Goal: Complete application form

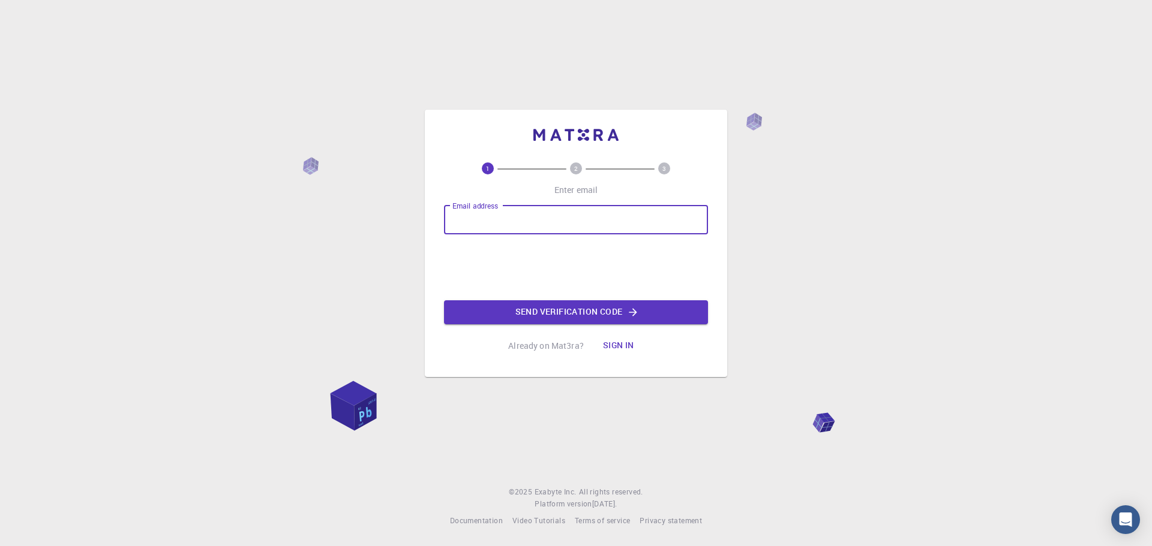
click at [495, 215] on input "Email address" at bounding box center [576, 220] width 264 height 29
drag, startPoint x: 495, startPoint y: 215, endPoint x: 482, endPoint y: 217, distance: 13.9
click at [482, 217] on input "Email address" at bounding box center [576, 220] width 264 height 29
type input "a"
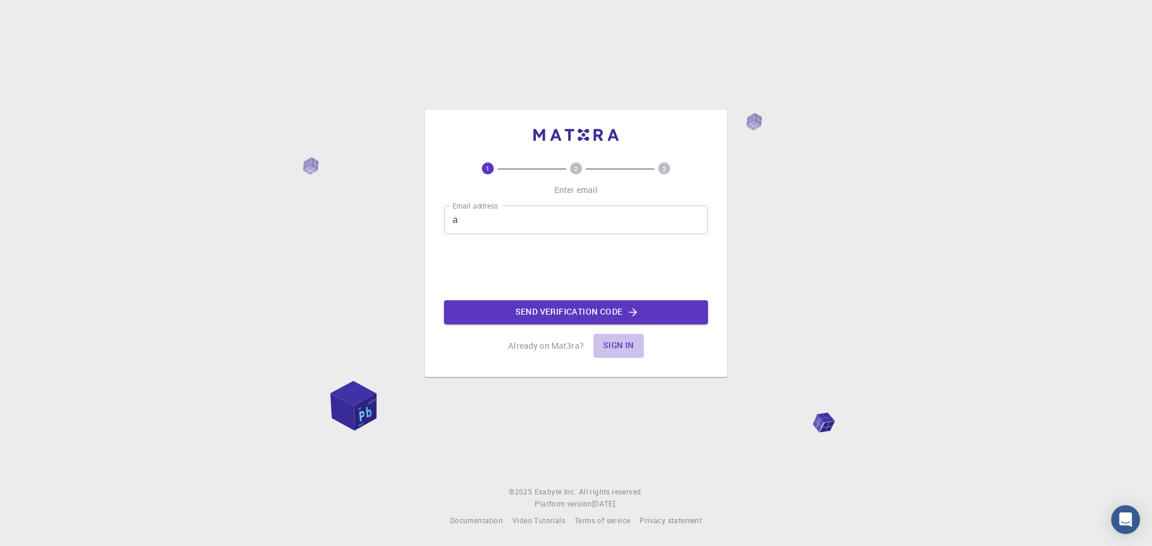
click at [616, 355] on button "Sign in" at bounding box center [618, 346] width 50 height 24
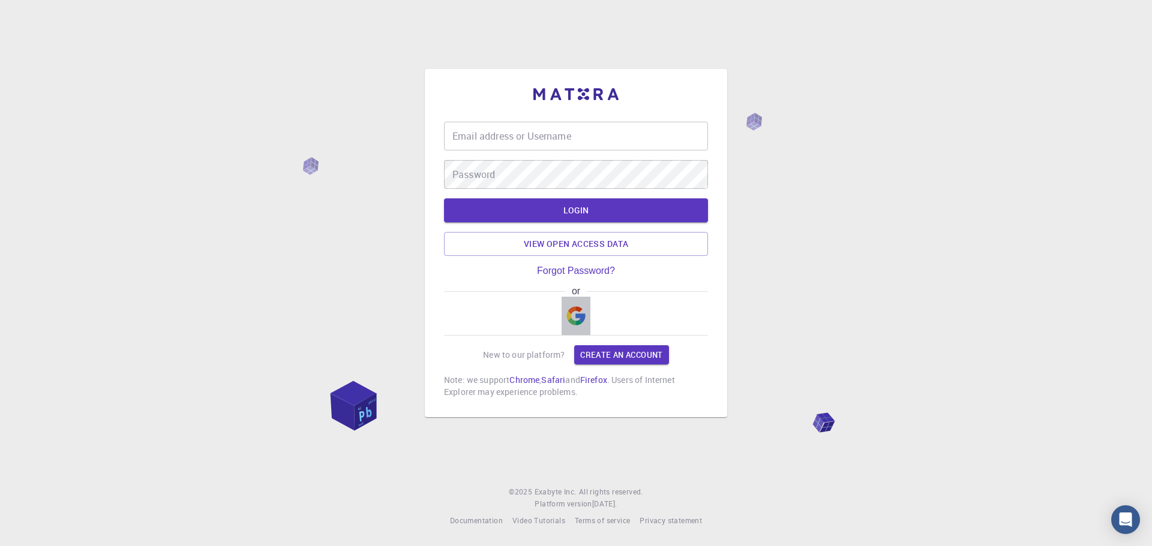
click at [584, 319] on img "button" at bounding box center [575, 316] width 19 height 19
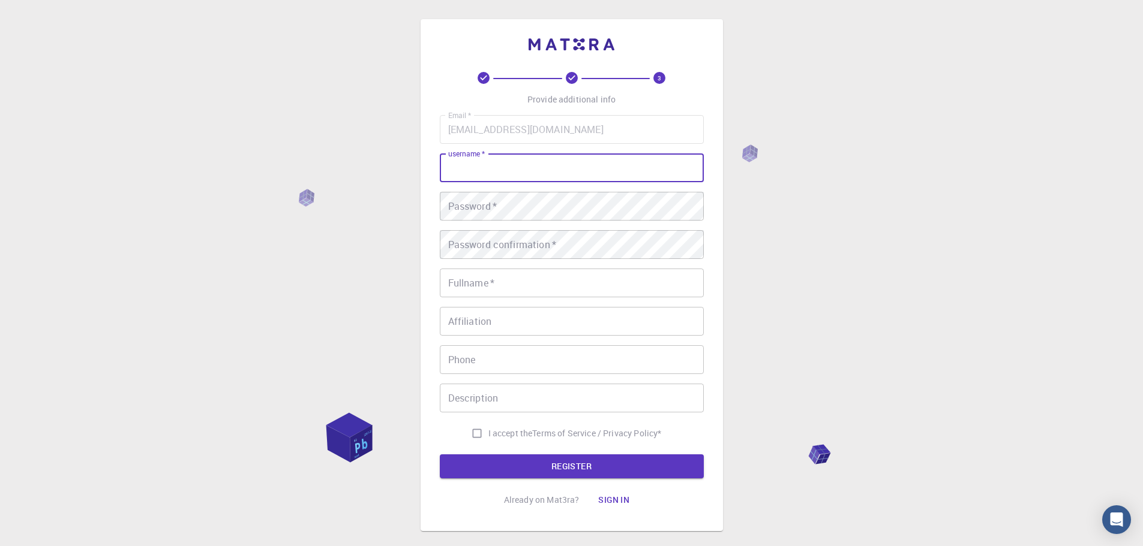
click at [549, 177] on input "username   *" at bounding box center [572, 168] width 264 height 29
type input "f"
type input "poiuy"
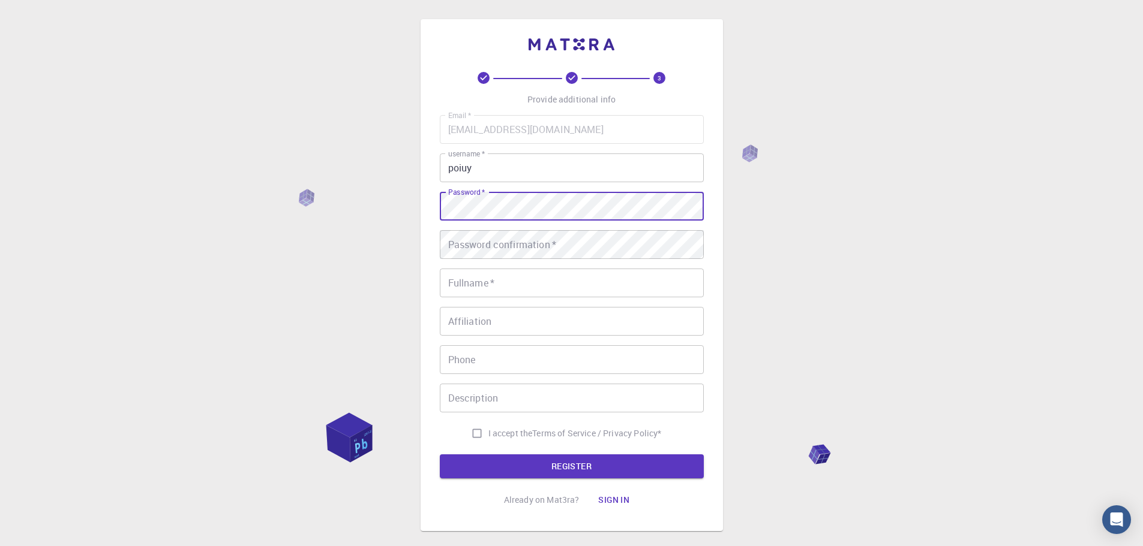
click at [191, 184] on div "3 Provide additional info Email   * [EMAIL_ADDRESS][DOMAIN_NAME] Email   * user…" at bounding box center [571, 305] width 1143 height 611
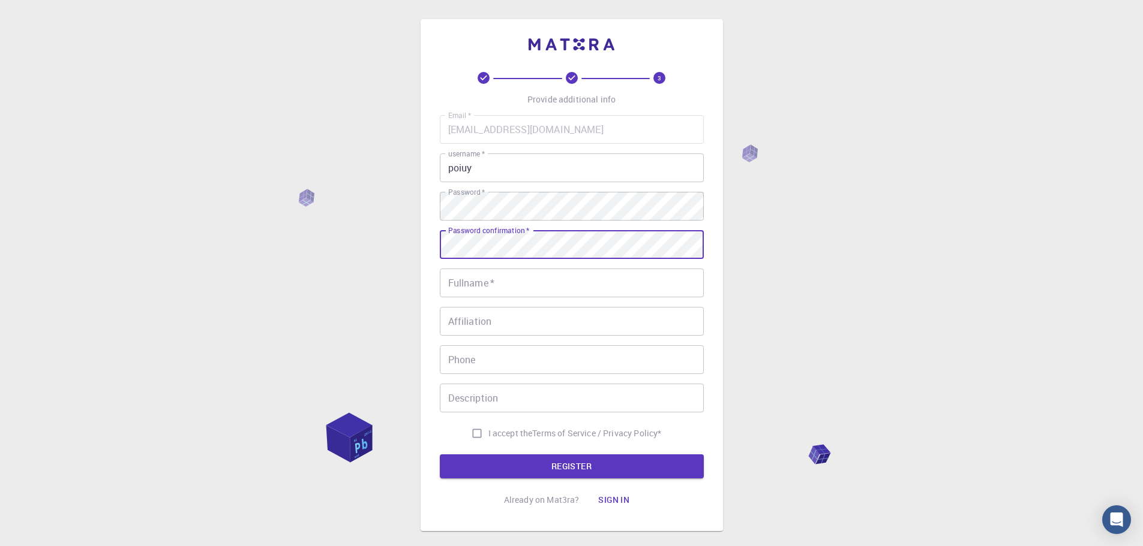
click at [552, 278] on input "Fullname   *" at bounding box center [572, 283] width 264 height 29
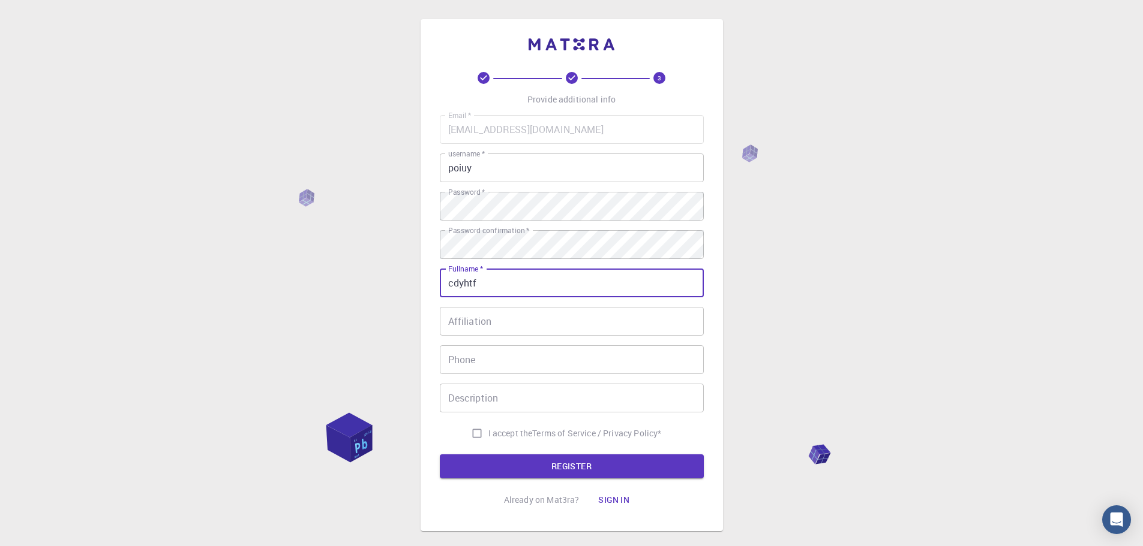
type input "cdyhtf"
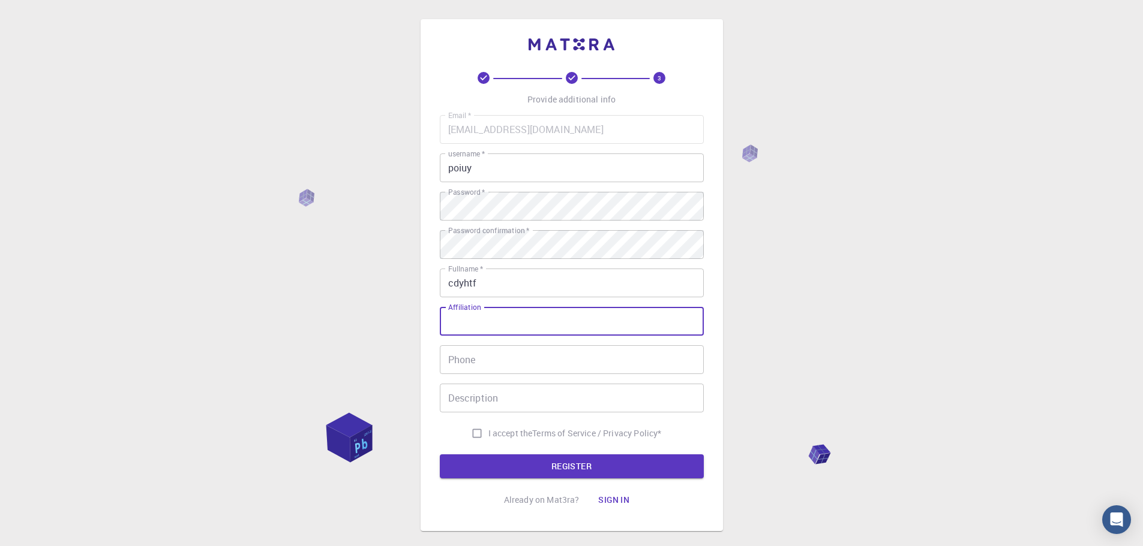
click at [539, 321] on input "Affiliation" at bounding box center [572, 321] width 264 height 29
type input "/"
type input "gvju"
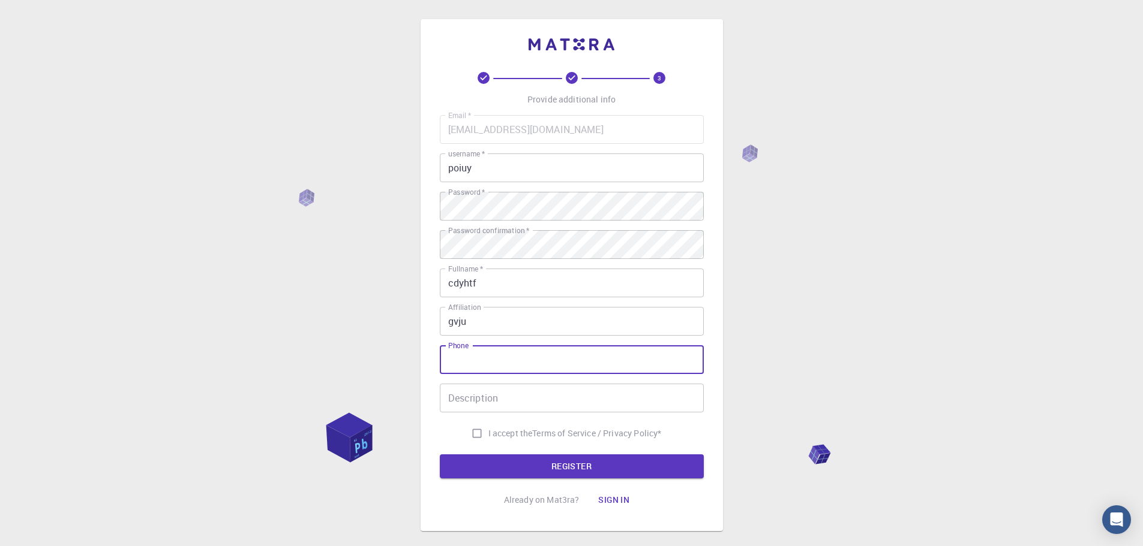
click at [596, 374] on input "Phone" at bounding box center [572, 360] width 264 height 29
type input "652285765"
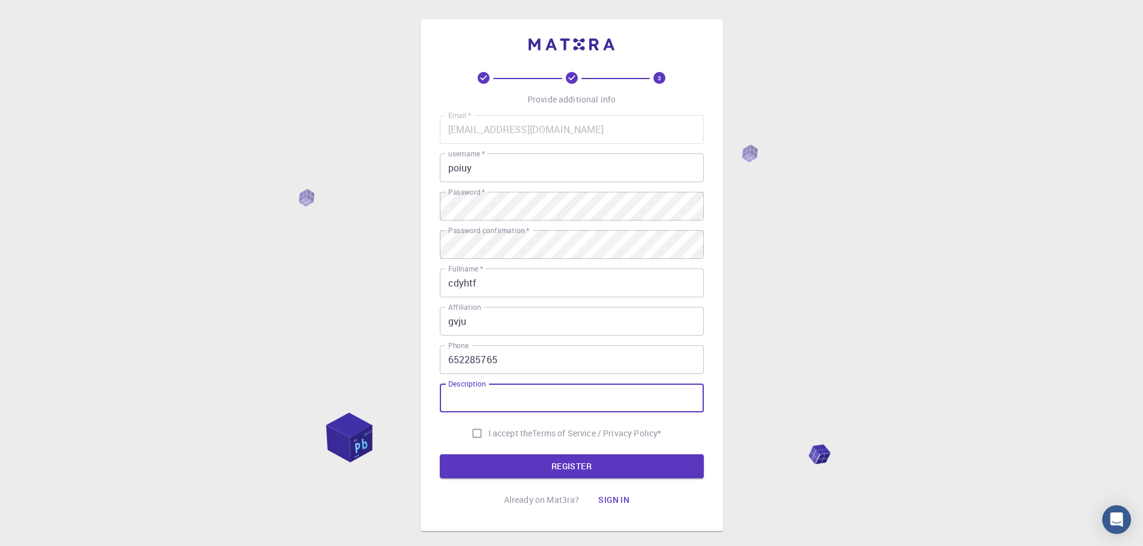
click at [476, 388] on div "Description Description" at bounding box center [572, 398] width 264 height 29
type input "guitgoih"
click at [470, 427] on input "I accept the Terms of Service / Privacy Policy *" at bounding box center [476, 433] width 23 height 23
checkbox input "true"
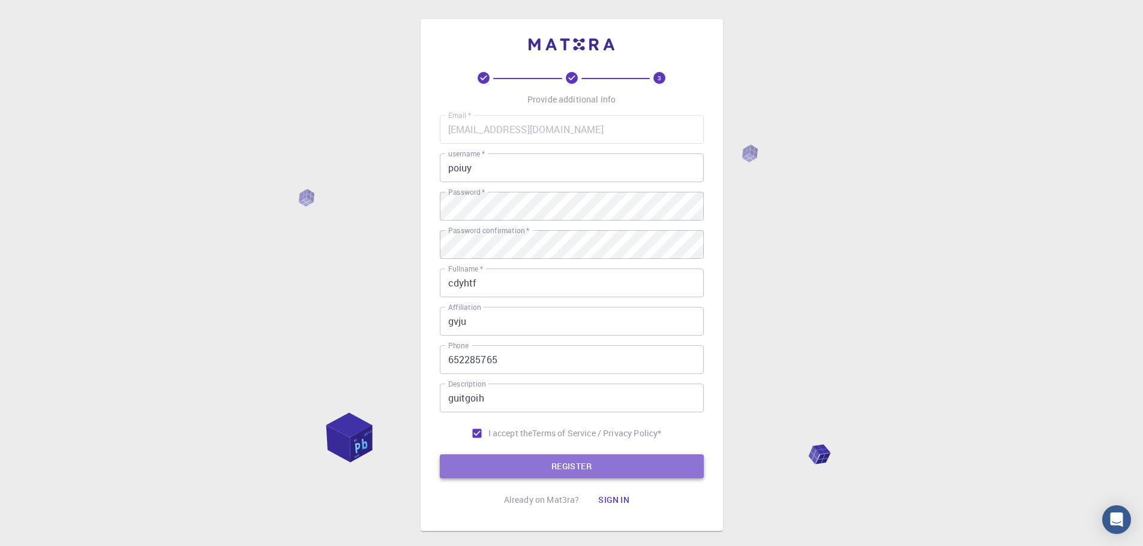
click at [516, 464] on button "REGISTER" at bounding box center [572, 467] width 264 height 24
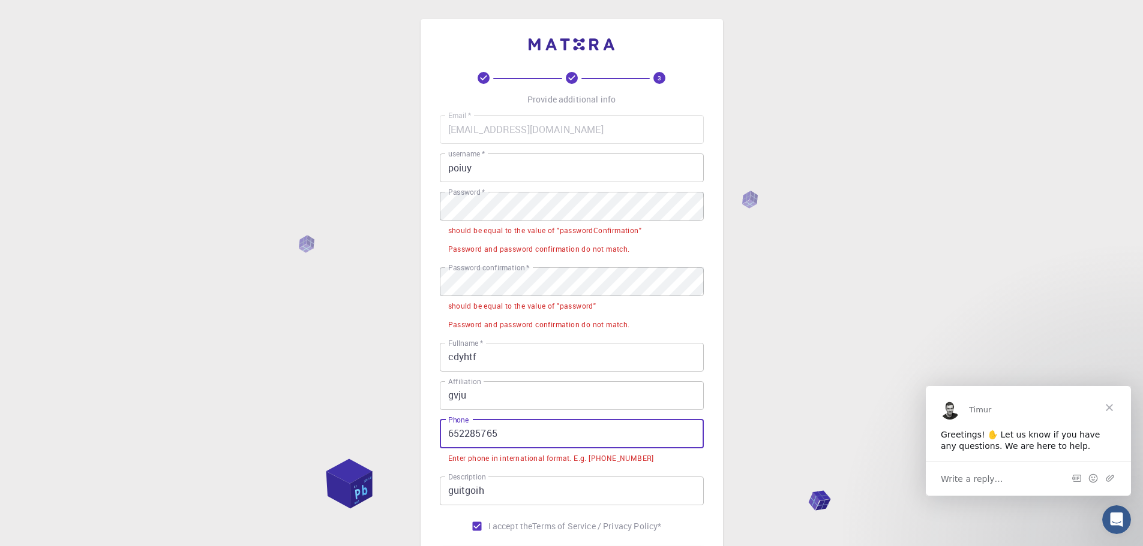
click at [510, 424] on input "652285765" at bounding box center [572, 434] width 264 height 29
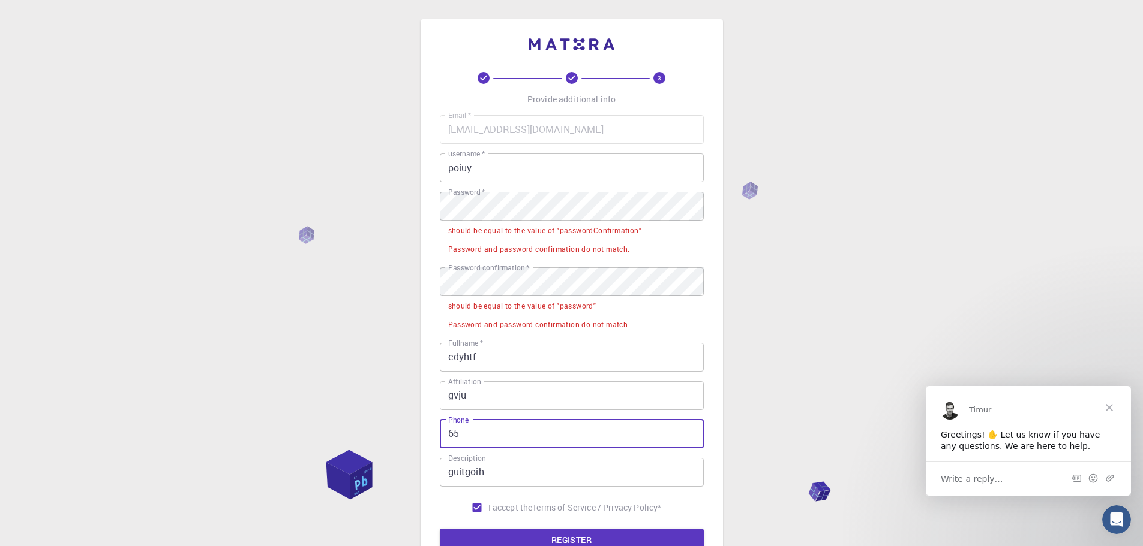
type input "6"
type input "9"
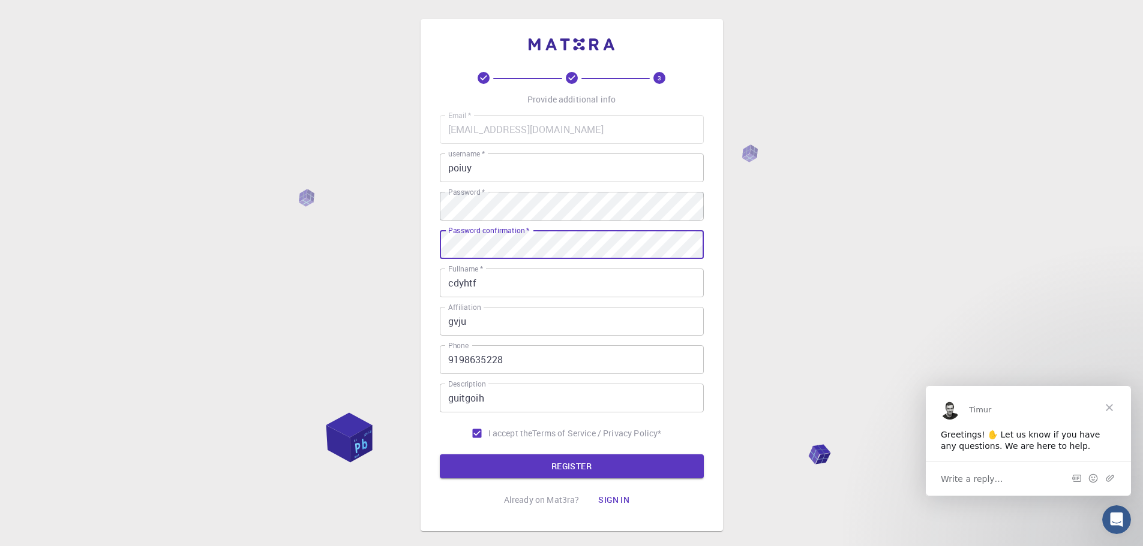
click at [669, 307] on input "gvju" at bounding box center [572, 321] width 264 height 29
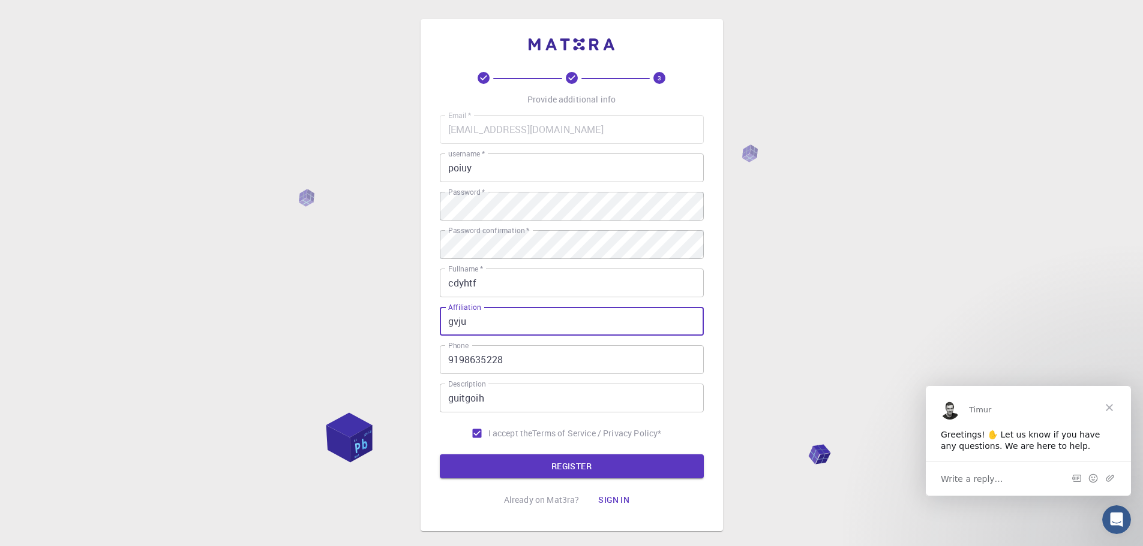
click at [588, 355] on input "9198635228" at bounding box center [572, 360] width 264 height 29
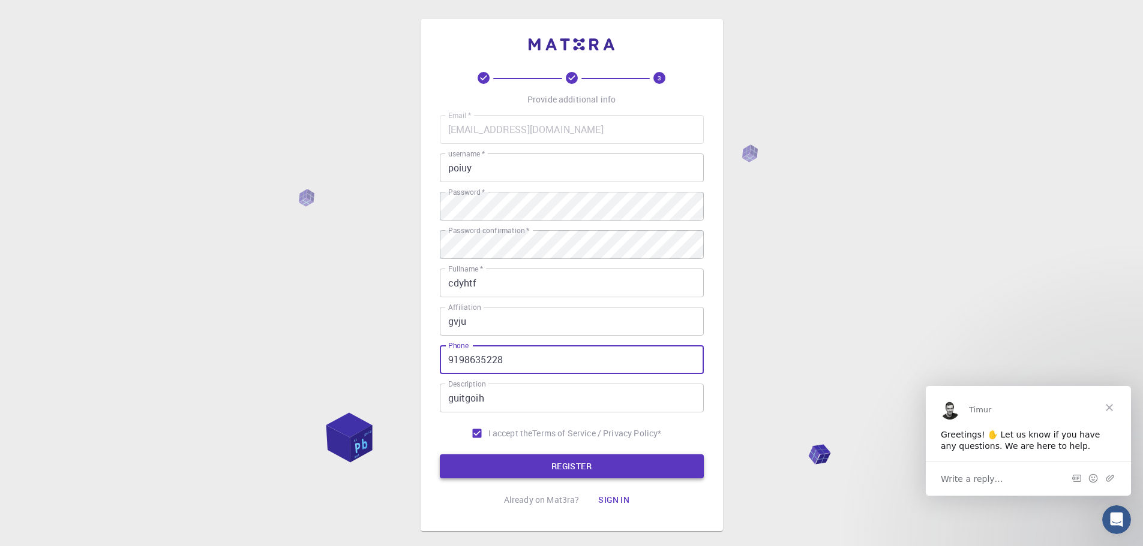
click at [584, 475] on button "REGISTER" at bounding box center [572, 467] width 264 height 24
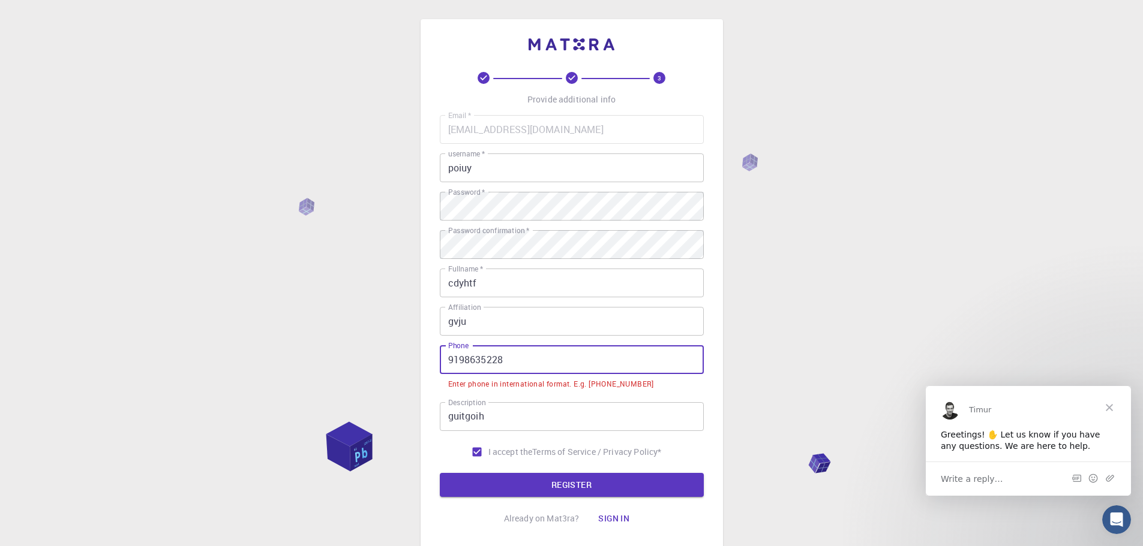
click at [446, 358] on input "9198635228" at bounding box center [572, 360] width 264 height 29
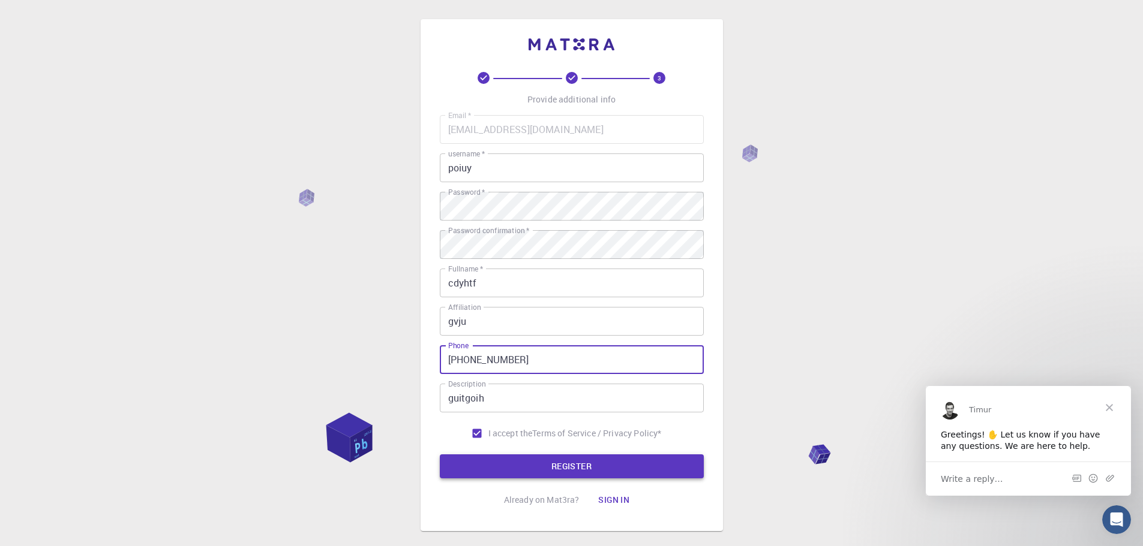
type input "[PHONE_NUMBER]"
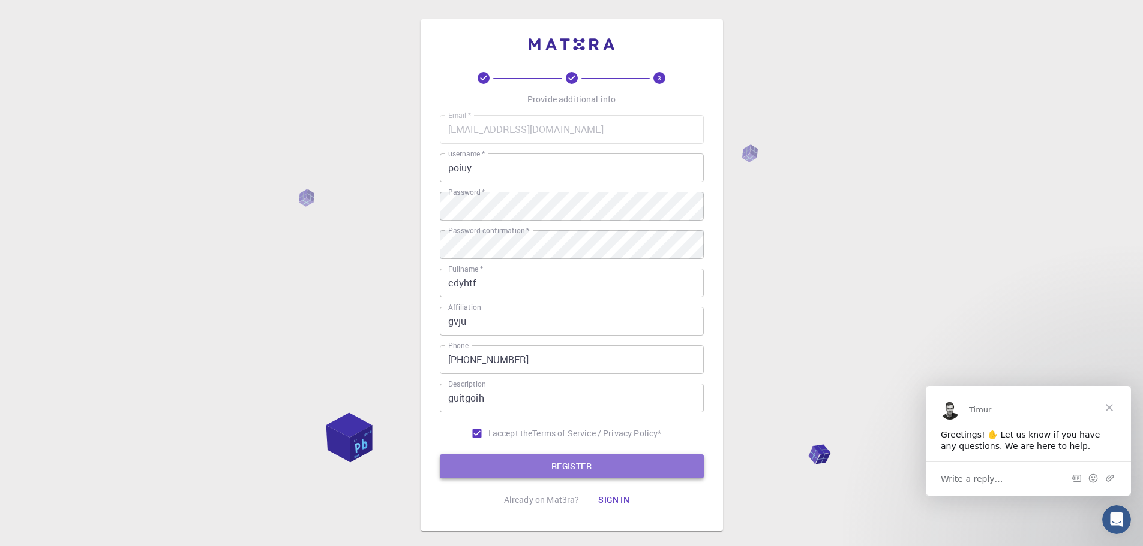
click at [578, 473] on button "REGISTER" at bounding box center [572, 467] width 264 height 24
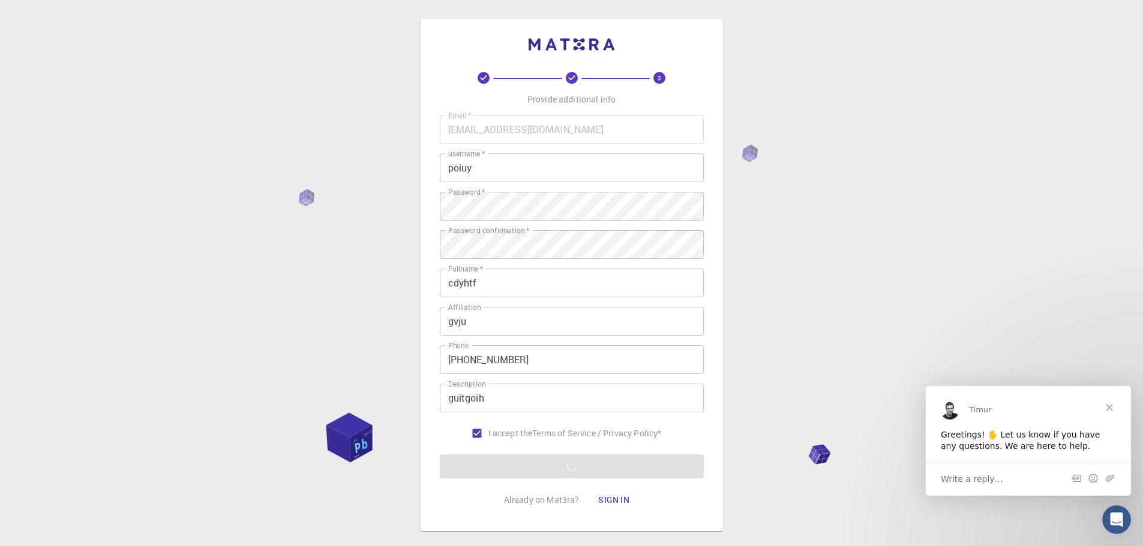
click at [1108, 409] on span "Close" at bounding box center [1109, 407] width 43 height 43
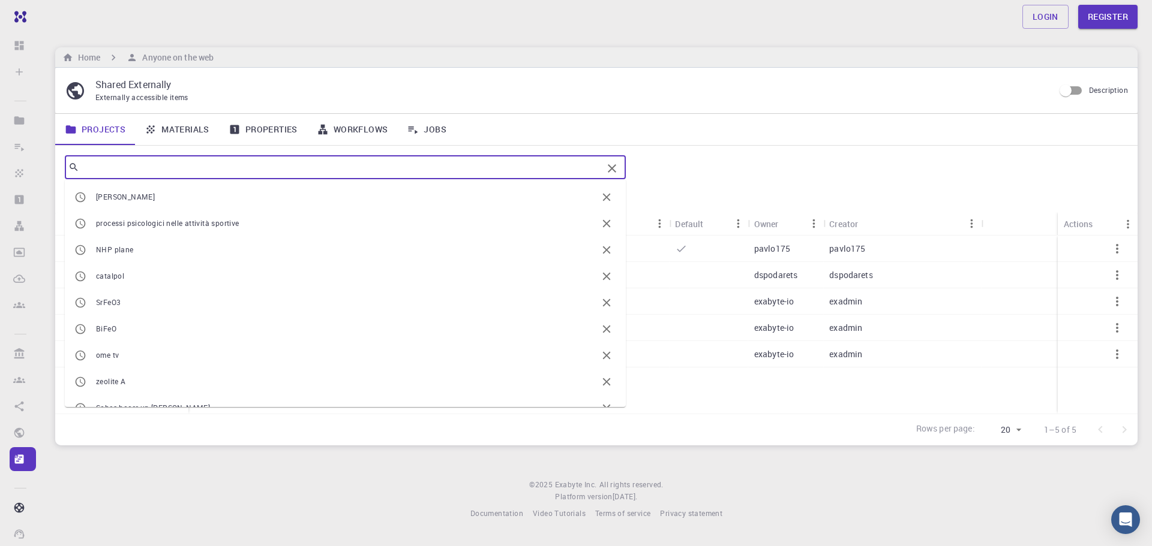
click at [172, 172] on input "text" at bounding box center [340, 167] width 523 height 17
click at [691, 56] on div "Home Anyone on the web" at bounding box center [596, 57] width 1082 height 20
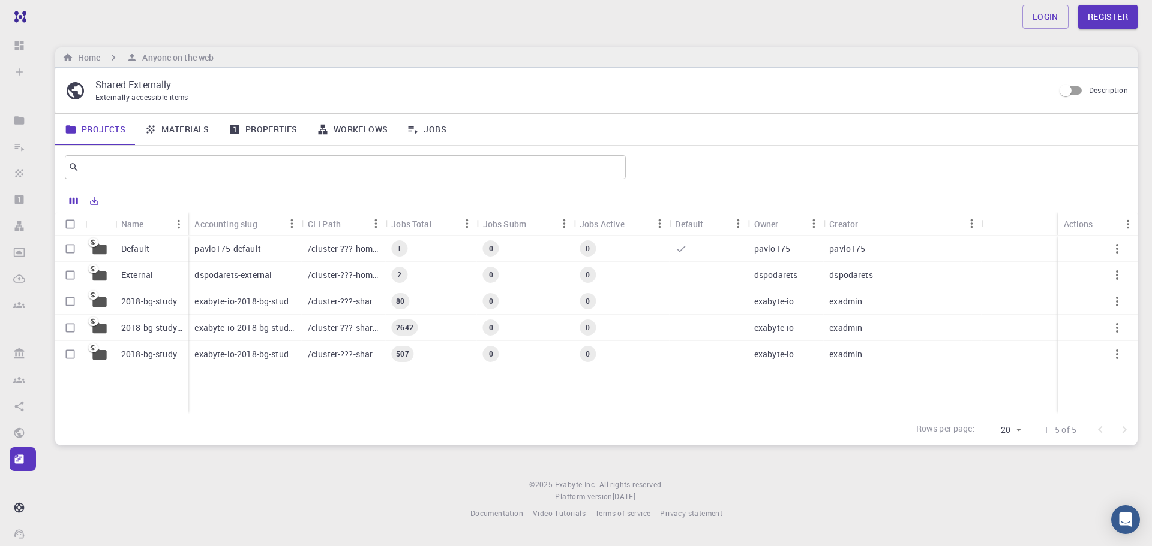
click at [125, 251] on p "Default" at bounding box center [135, 249] width 28 height 12
